Goal: Navigation & Orientation: Find specific page/section

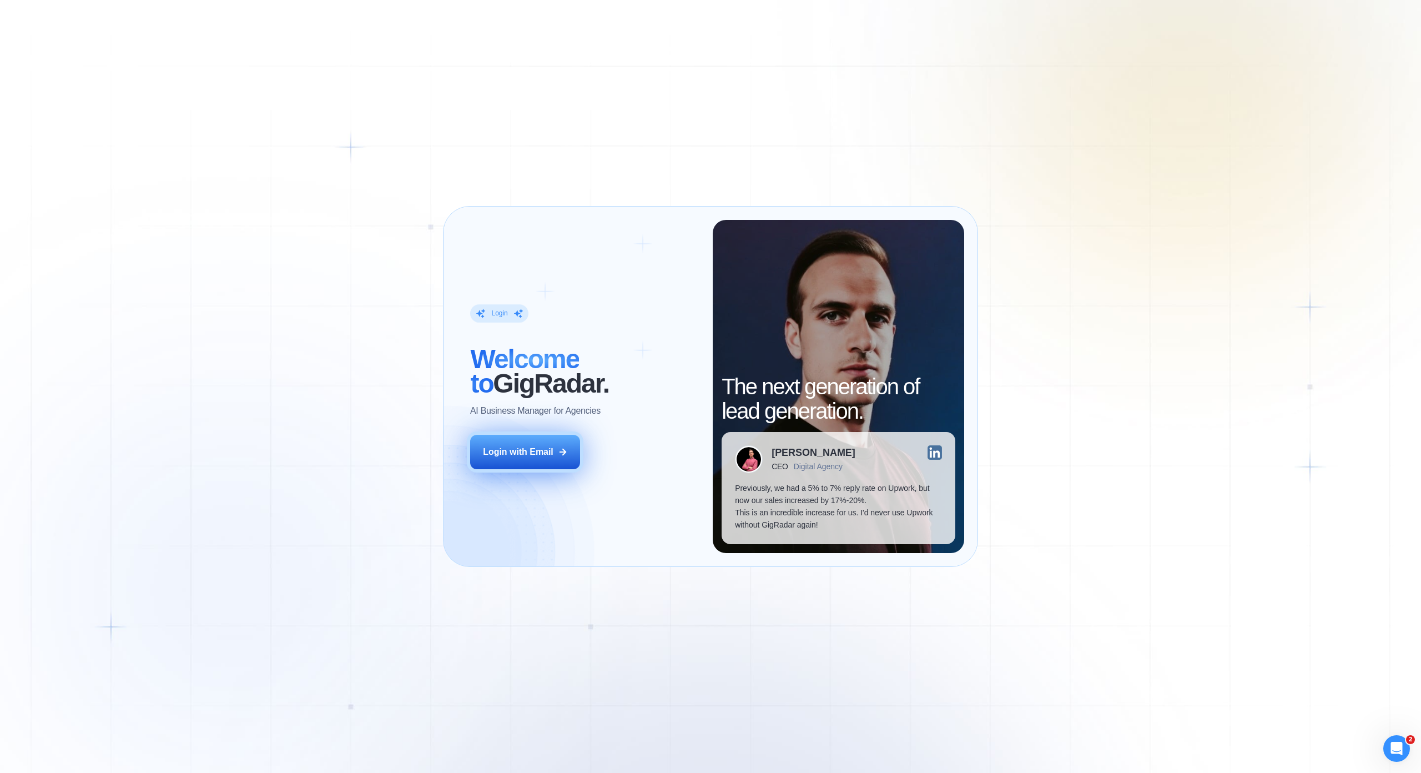
click at [566, 447] on icon at bounding box center [563, 452] width 10 height 10
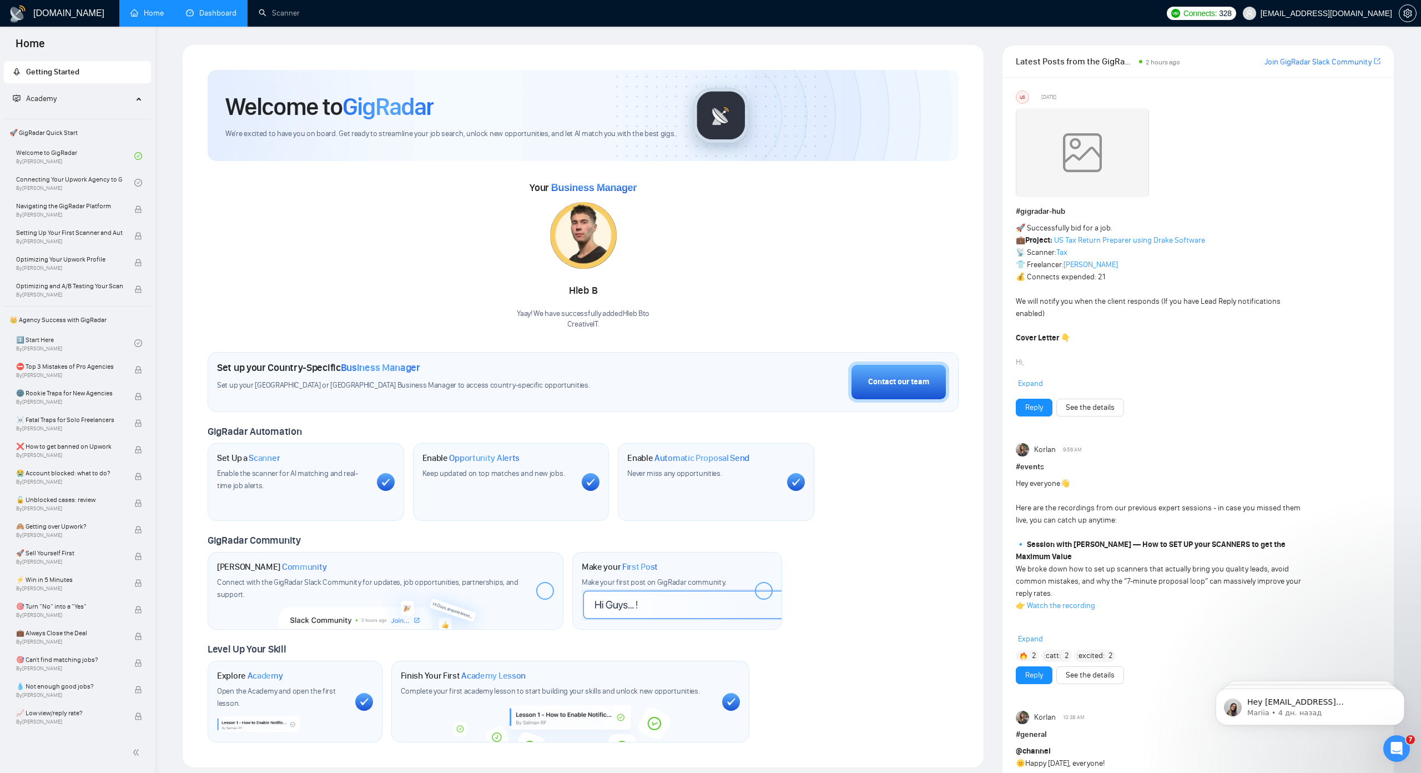
click at [226, 16] on link "Dashboard" at bounding box center [211, 12] width 51 height 9
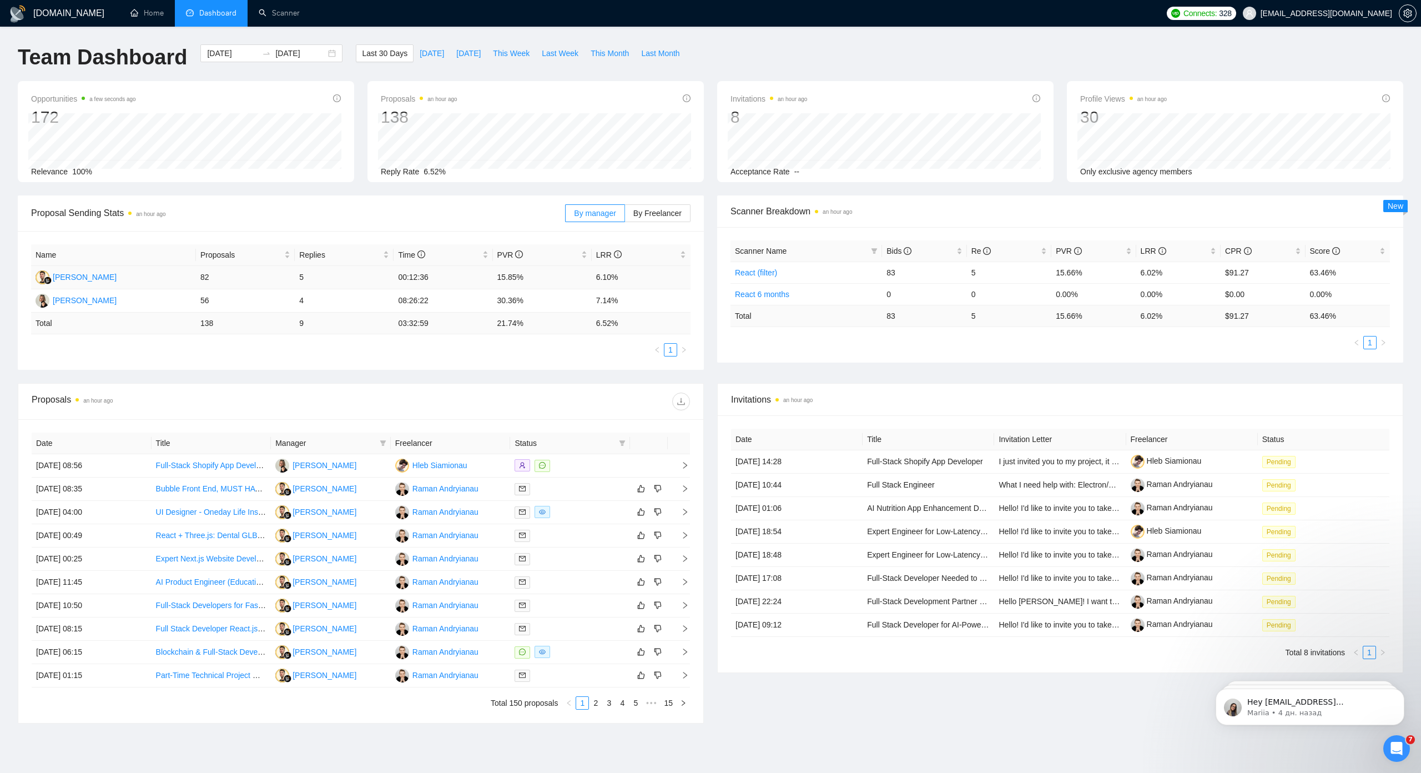
click at [410, 275] on td "00:12:36" at bounding box center [443, 277] width 99 height 23
click at [400, 274] on td "00:12:36" at bounding box center [443, 277] width 99 height 23
